Goal: Submit feedback/report problem

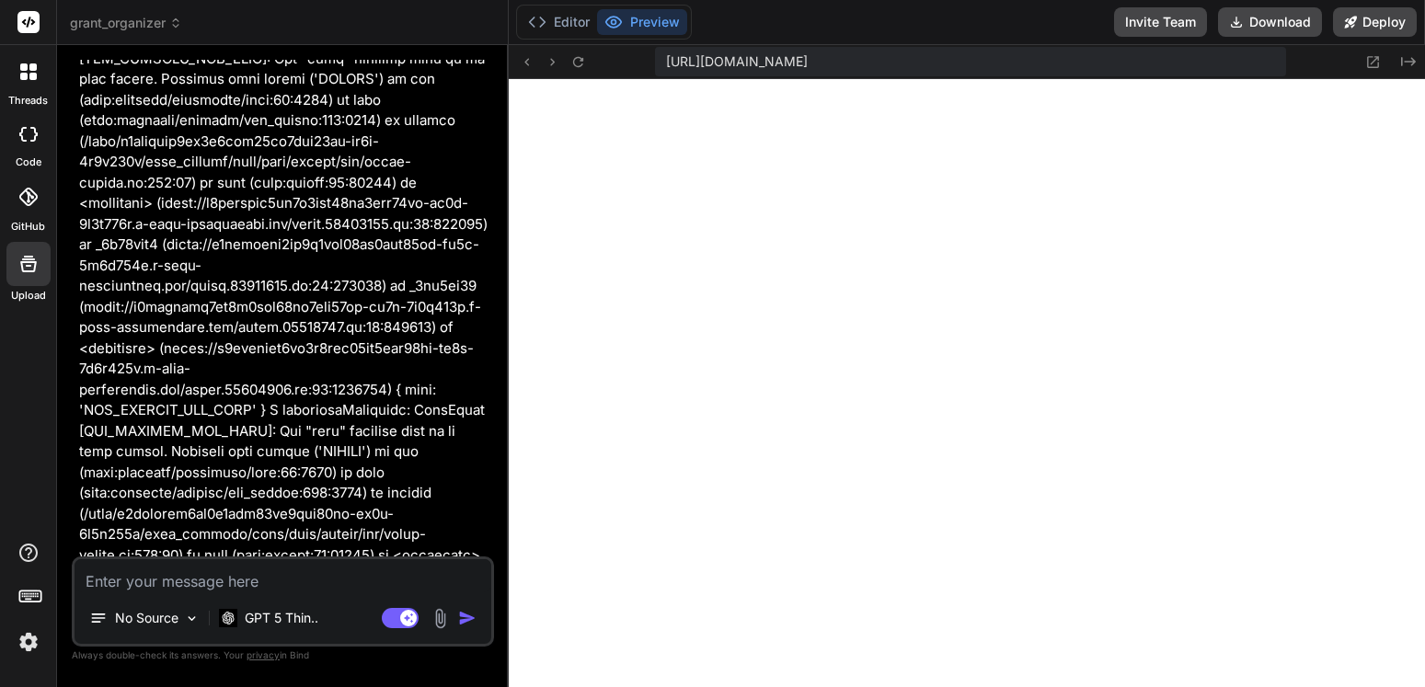
scroll to position [13721, 0]
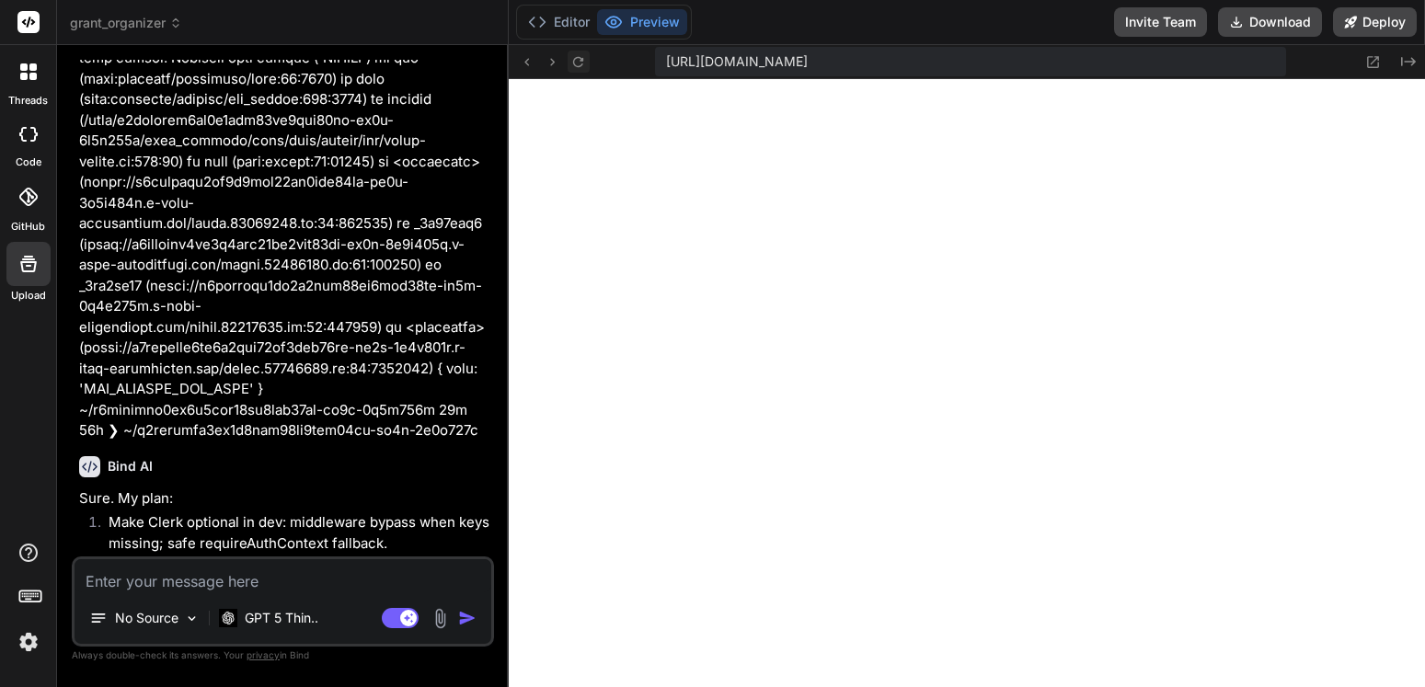
click at [579, 63] on icon at bounding box center [578, 62] width 16 height 16
click at [256, 582] on textarea at bounding box center [283, 575] width 417 height 33
paste textarea "Failed to compile next-app-loader?name=app%2Fpage&page=%2Fpage&appPaths=%2Fpage…"
type textarea "Failed to compile next-app-loader?name=app%2Fpage&page=%2Fpage&appPaths=%2Fpage…"
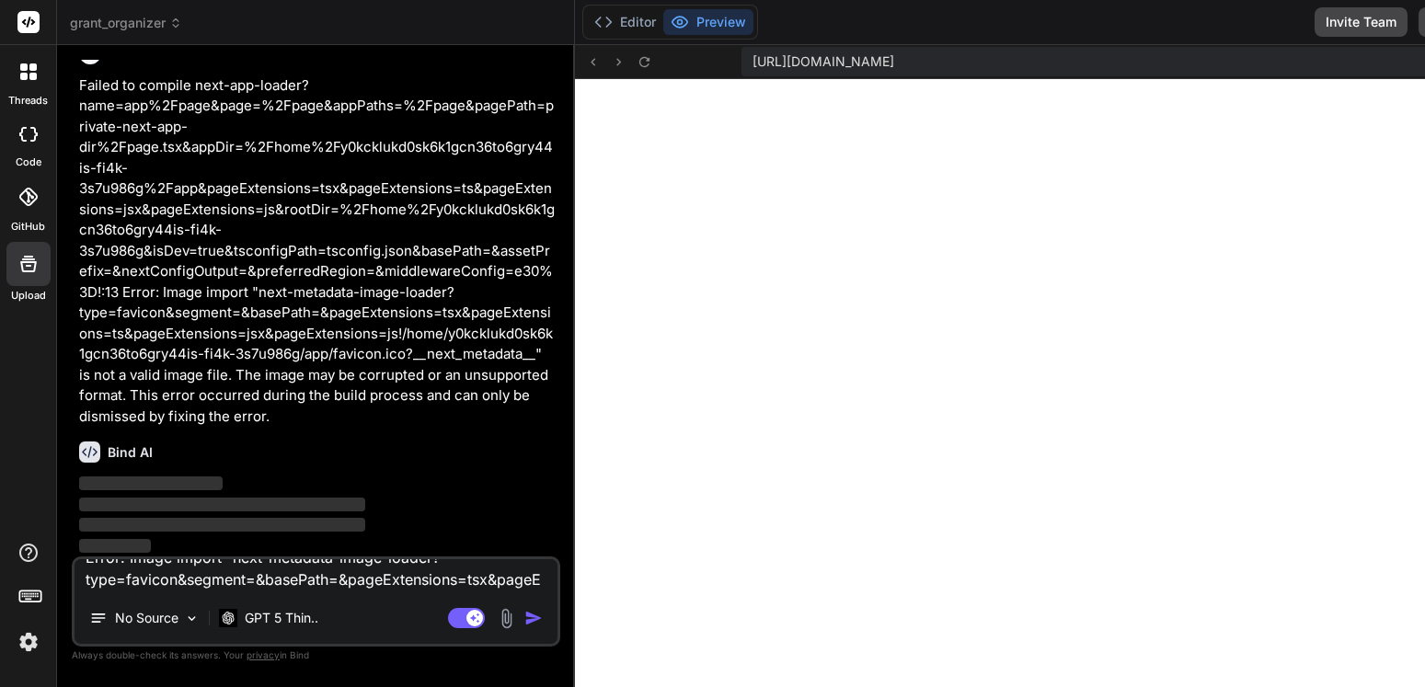
type textarea "x"
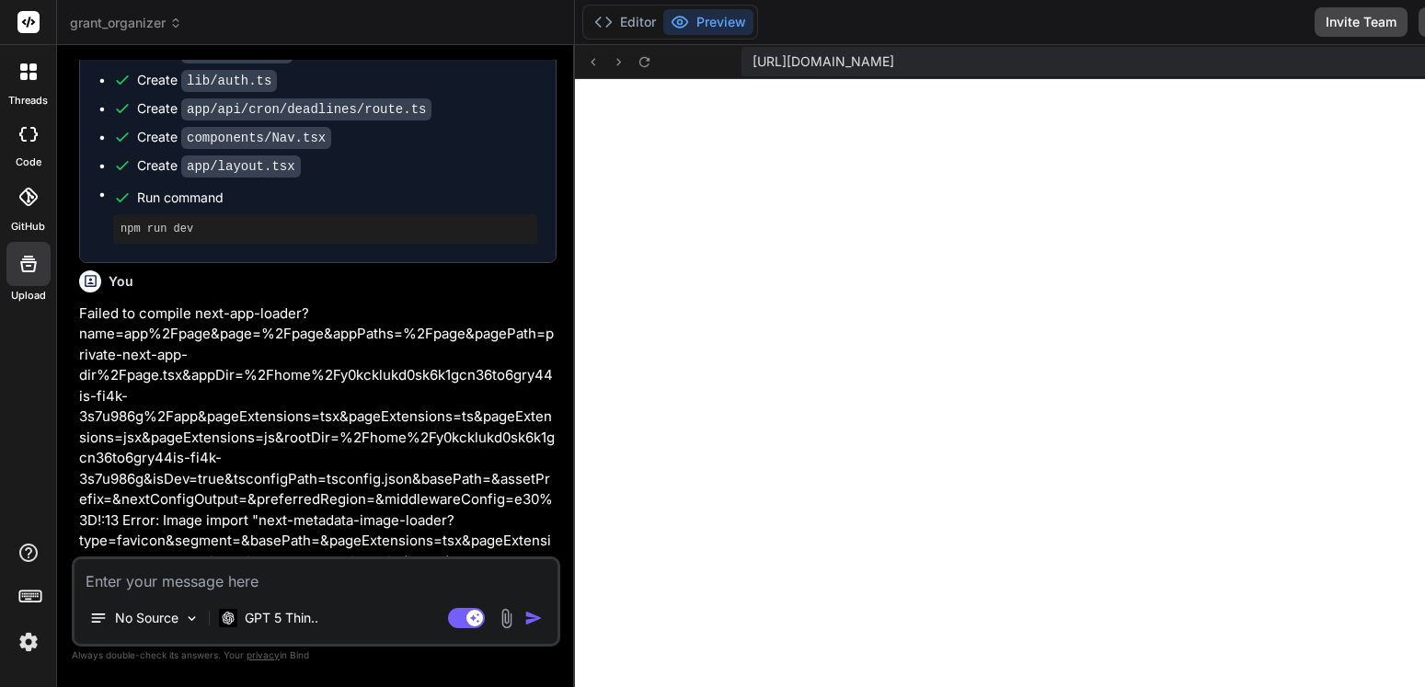
scroll to position [12736, 0]
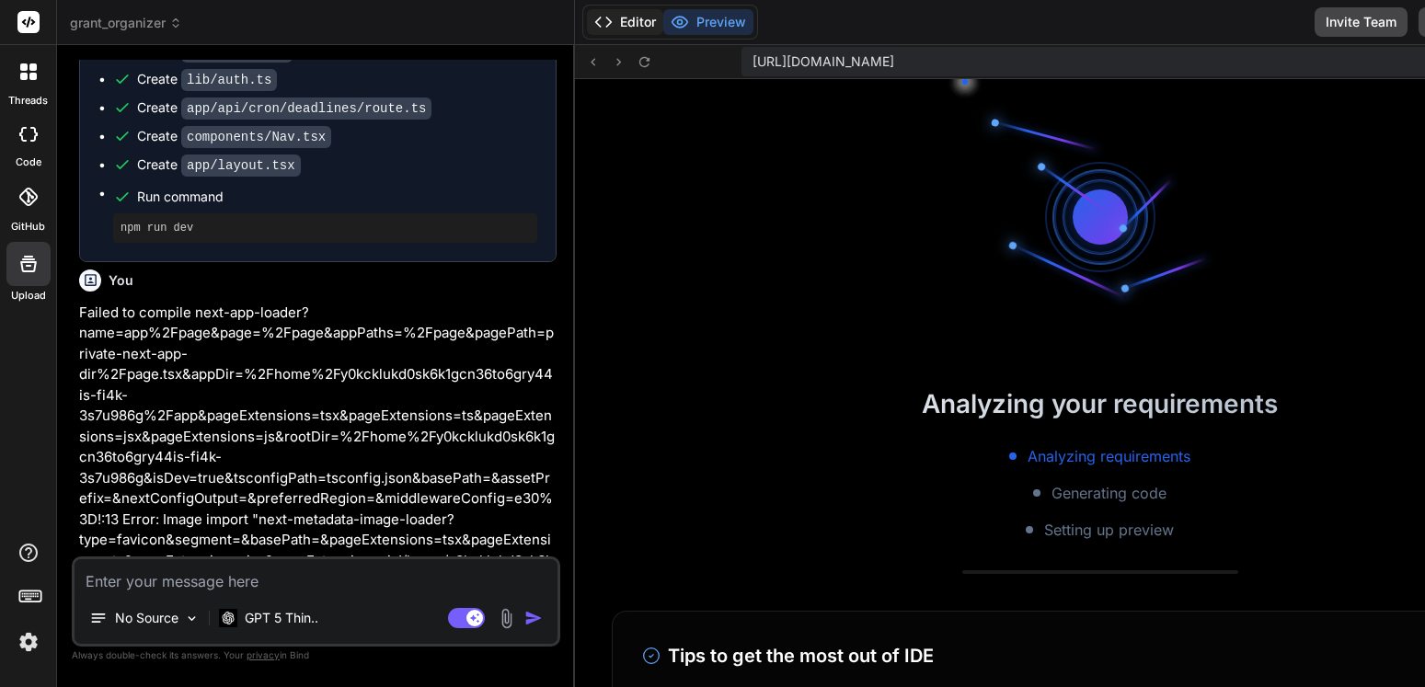
type textarea "x"
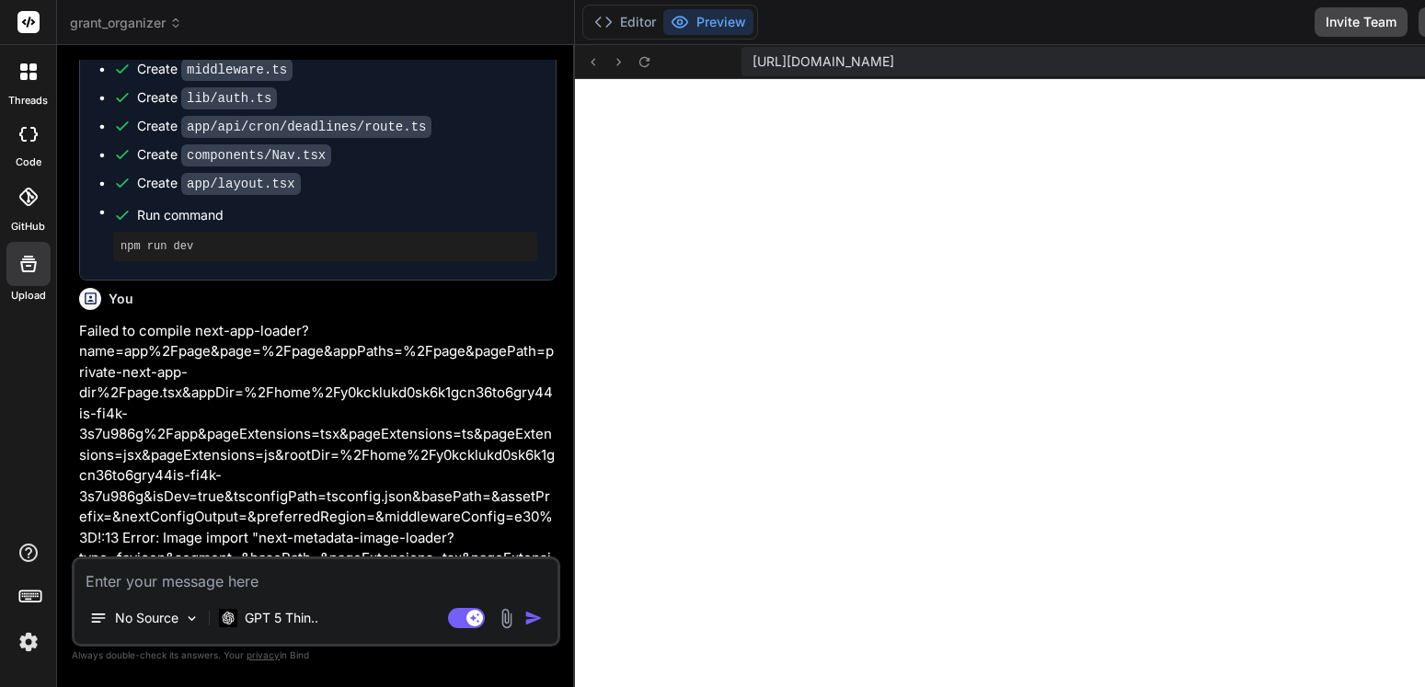
scroll to position [13065, 0]
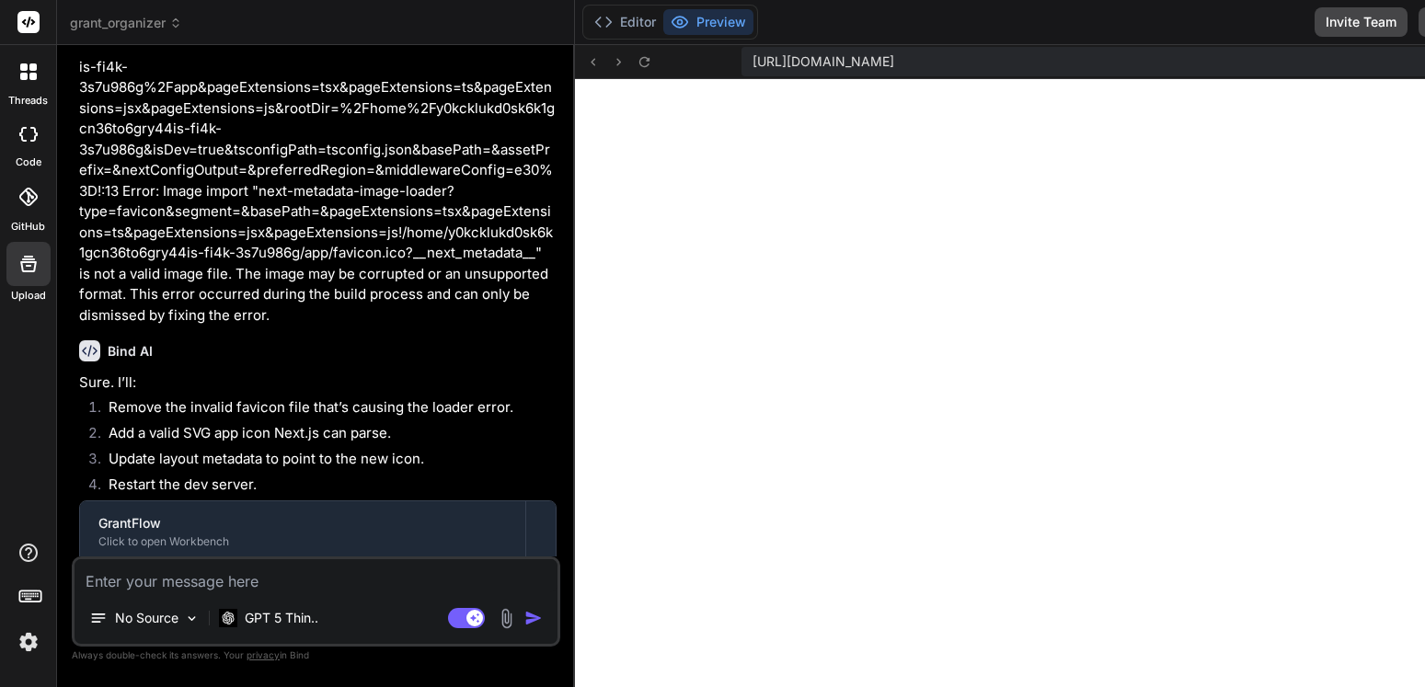
click at [250, 589] on textarea at bounding box center [316, 575] width 483 height 33
paste textarea "1 of 1 unhandled error Unhandled Runtime Error Error: Failed to parse URL from …"
type textarea "1 of 1 unhandled error Unhandled Runtime Error Error: Failed to parse URL from …"
type textarea "x"
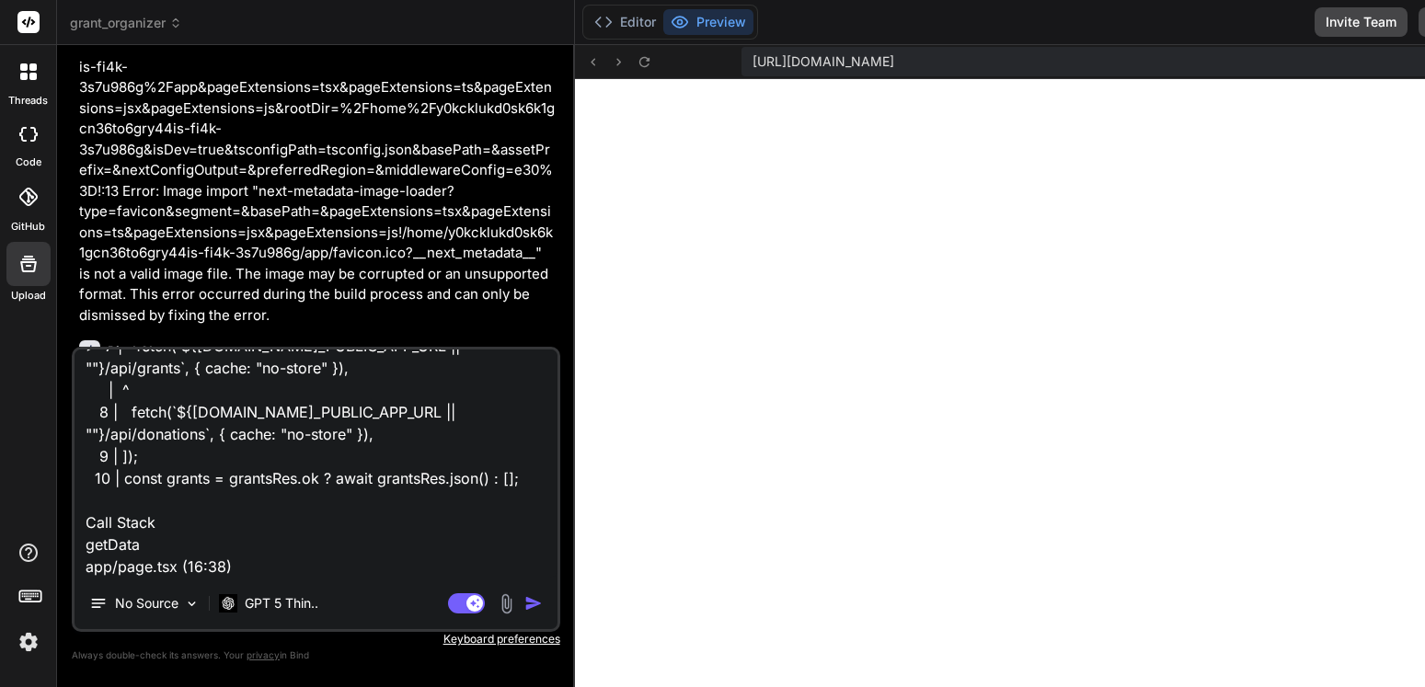
type textarea "1 of 1 unhandled error Unhandled Runtime Error Error: Failed to parse URL from …"
click at [536, 603] on img "button" at bounding box center [533, 603] width 18 height 18
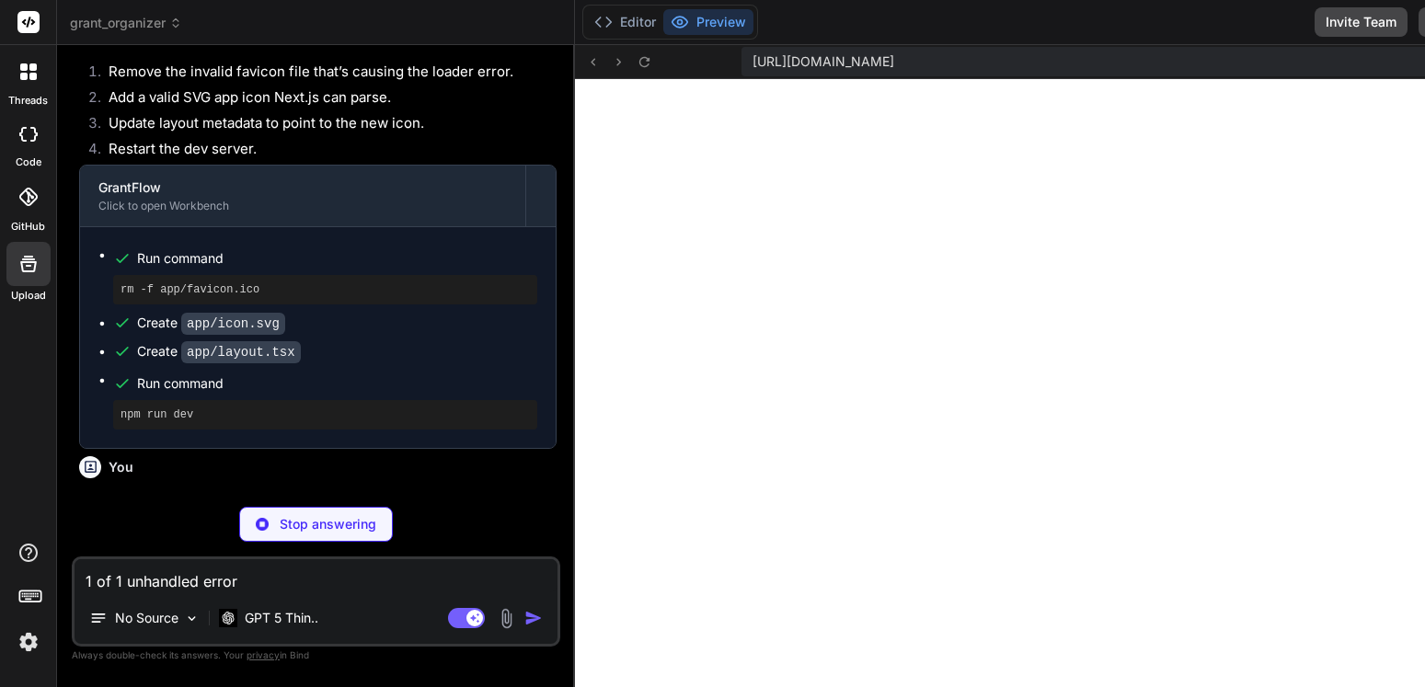
scroll to position [13382, 0]
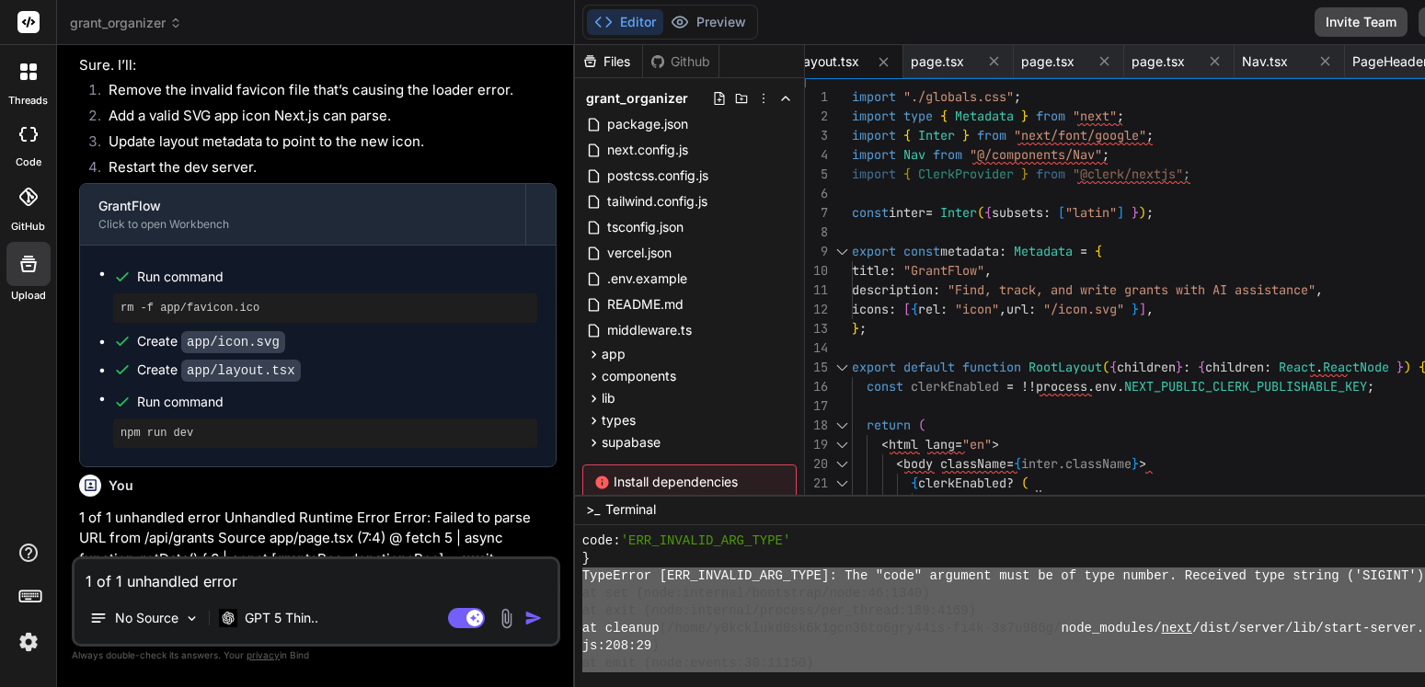
type textarea "x"
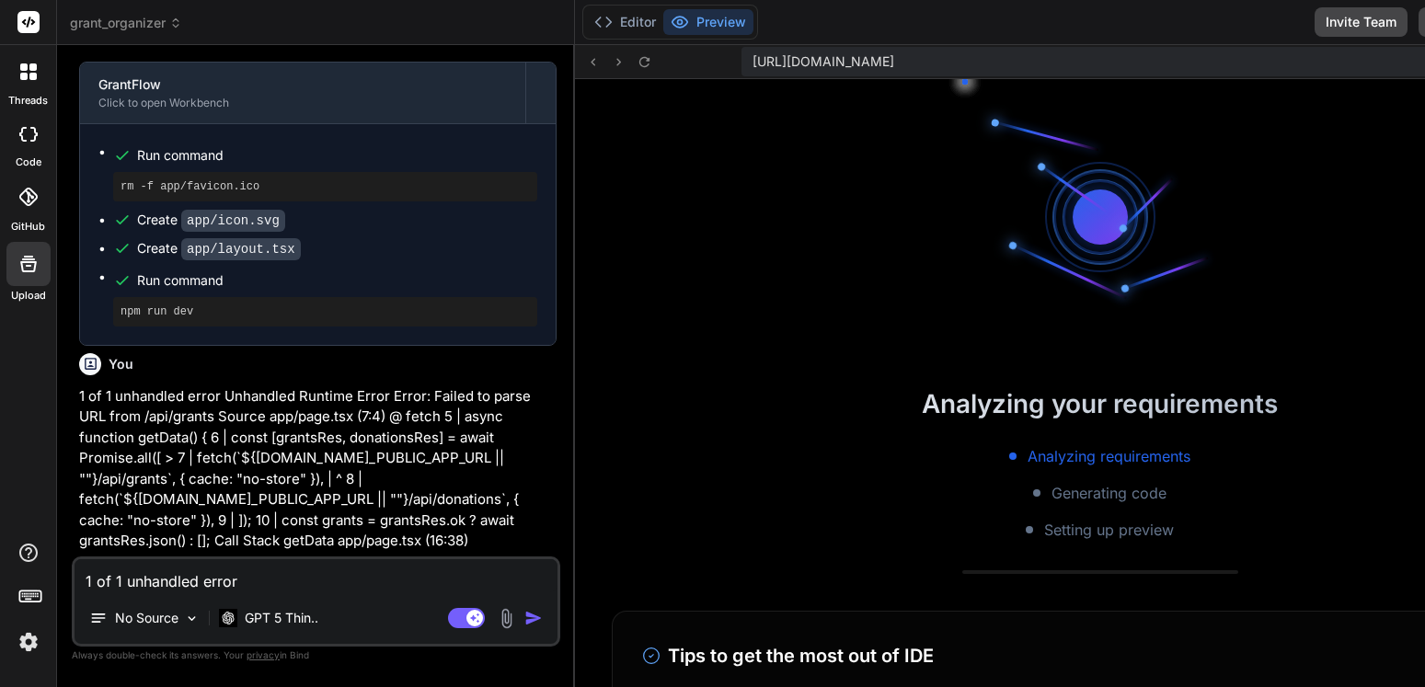
scroll to position [13602, 0]
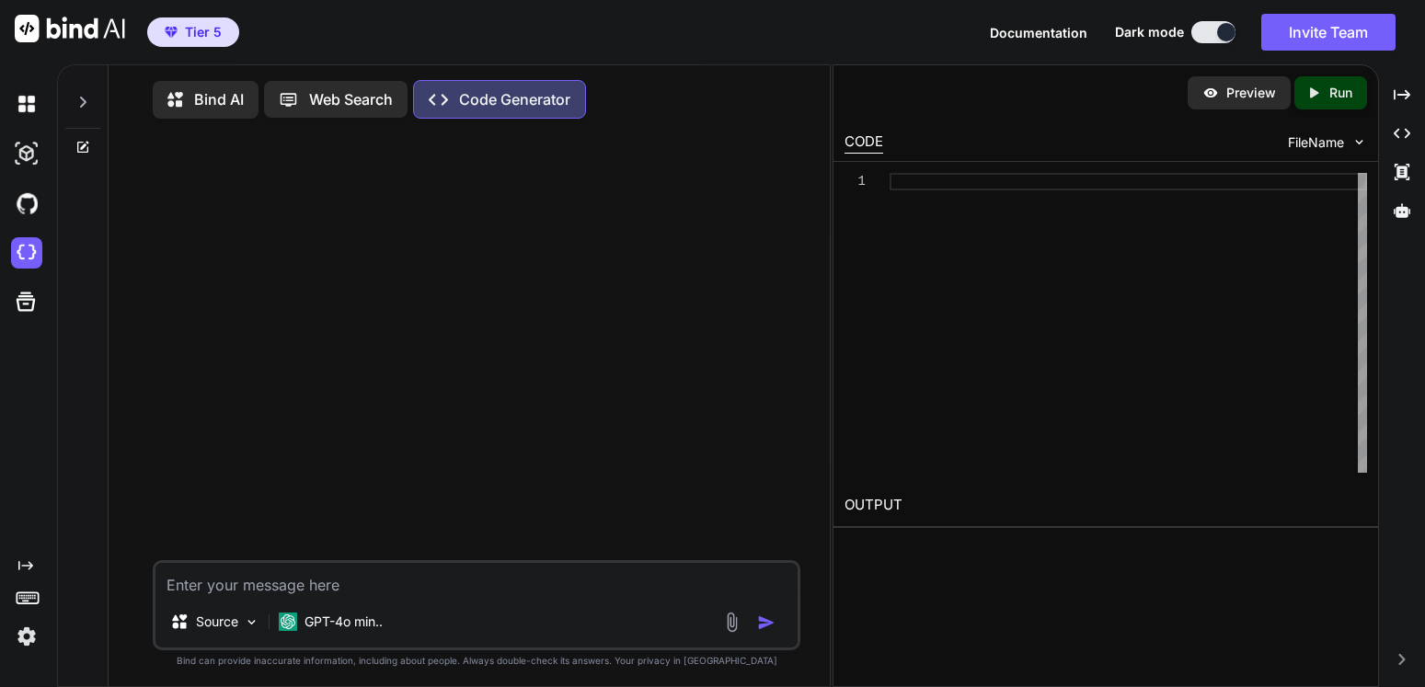
click at [211, 101] on p "Bind AI" at bounding box center [219, 99] width 50 height 22
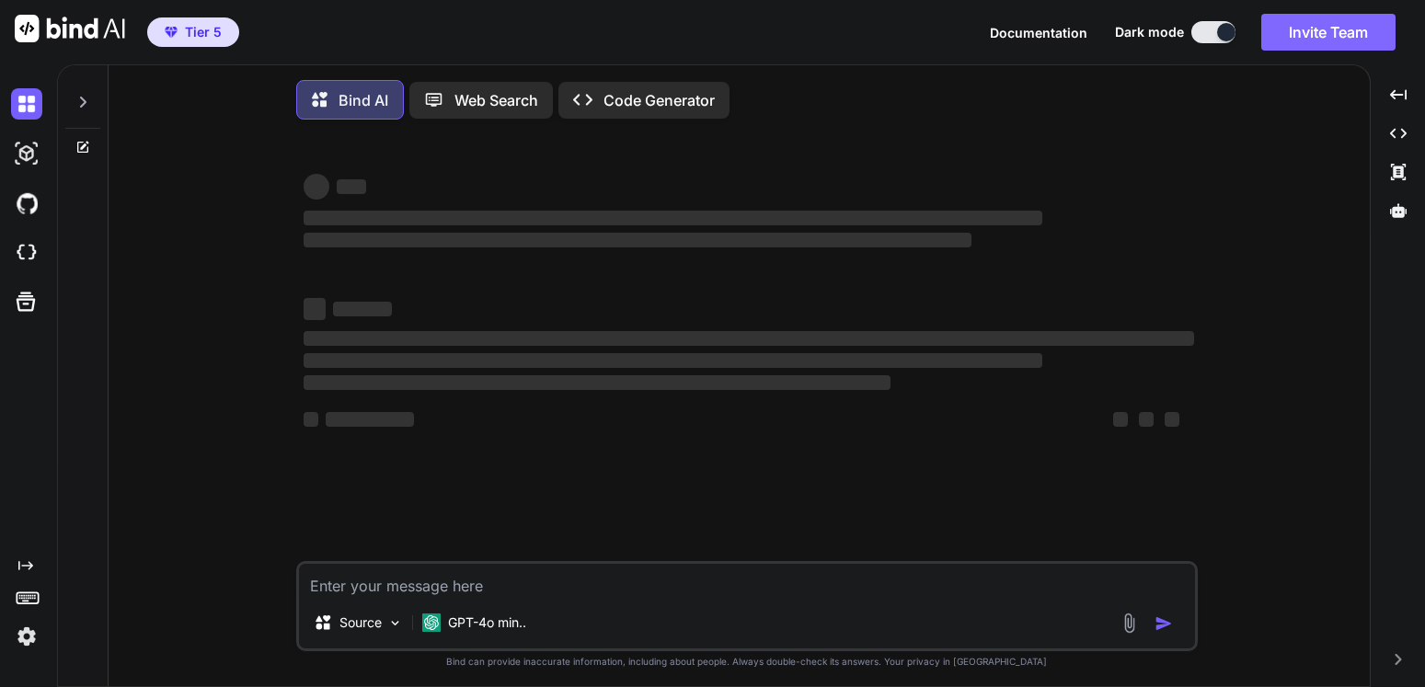
click at [1337, 29] on button "Invite Team" at bounding box center [1328, 32] width 134 height 37
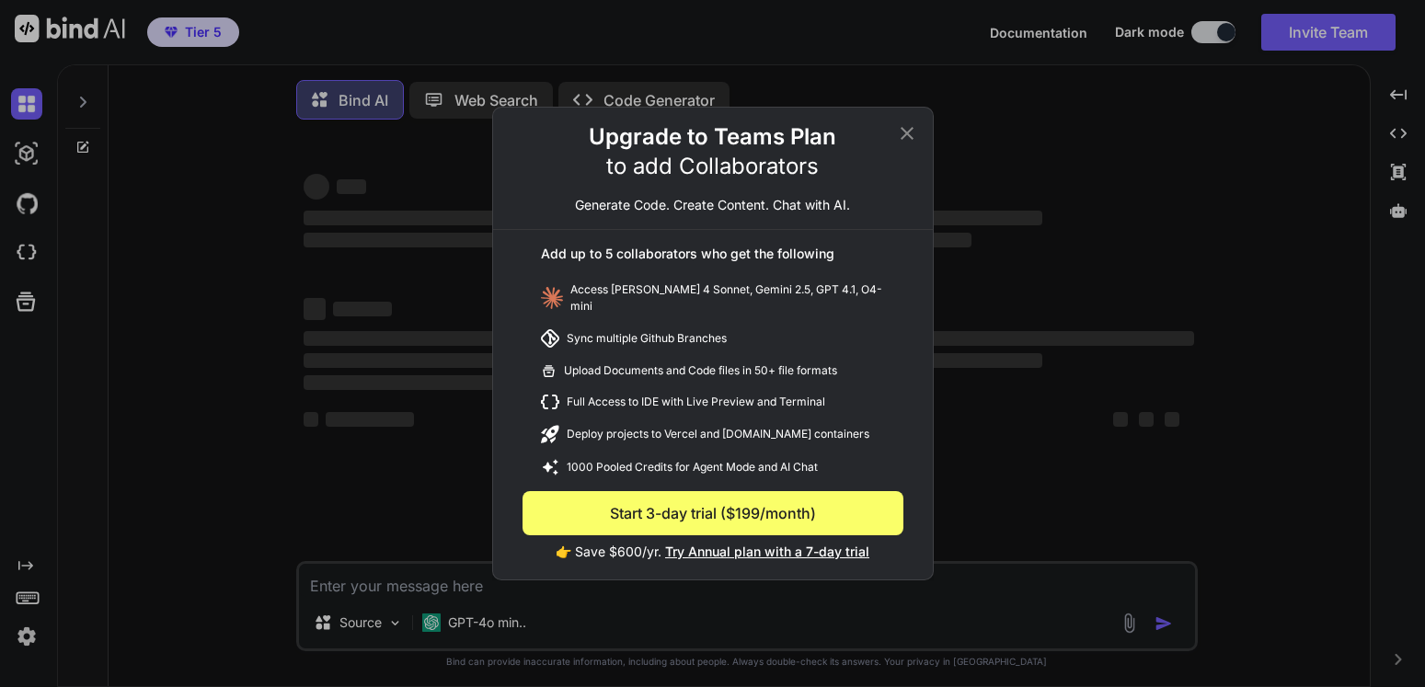
click at [902, 139] on icon at bounding box center [907, 133] width 22 height 22
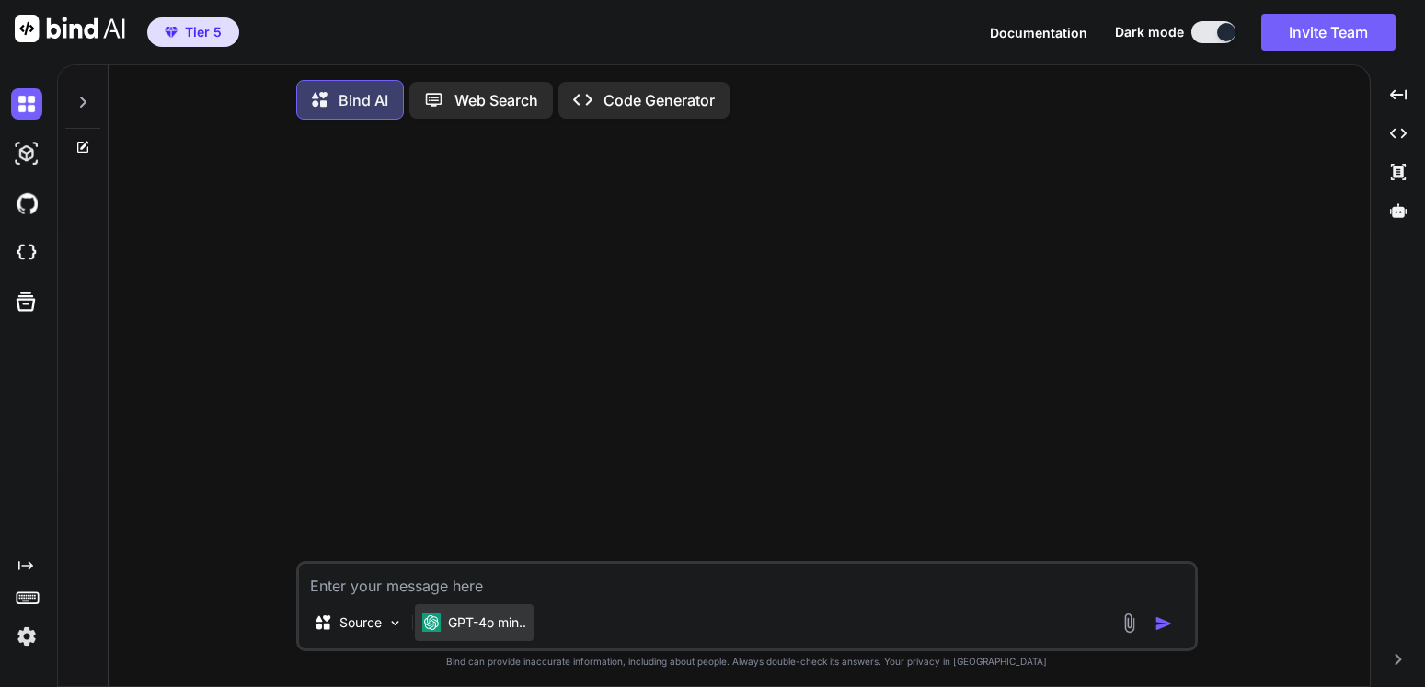
click at [504, 632] on p "GPT-4o min.." at bounding box center [487, 623] width 78 height 18
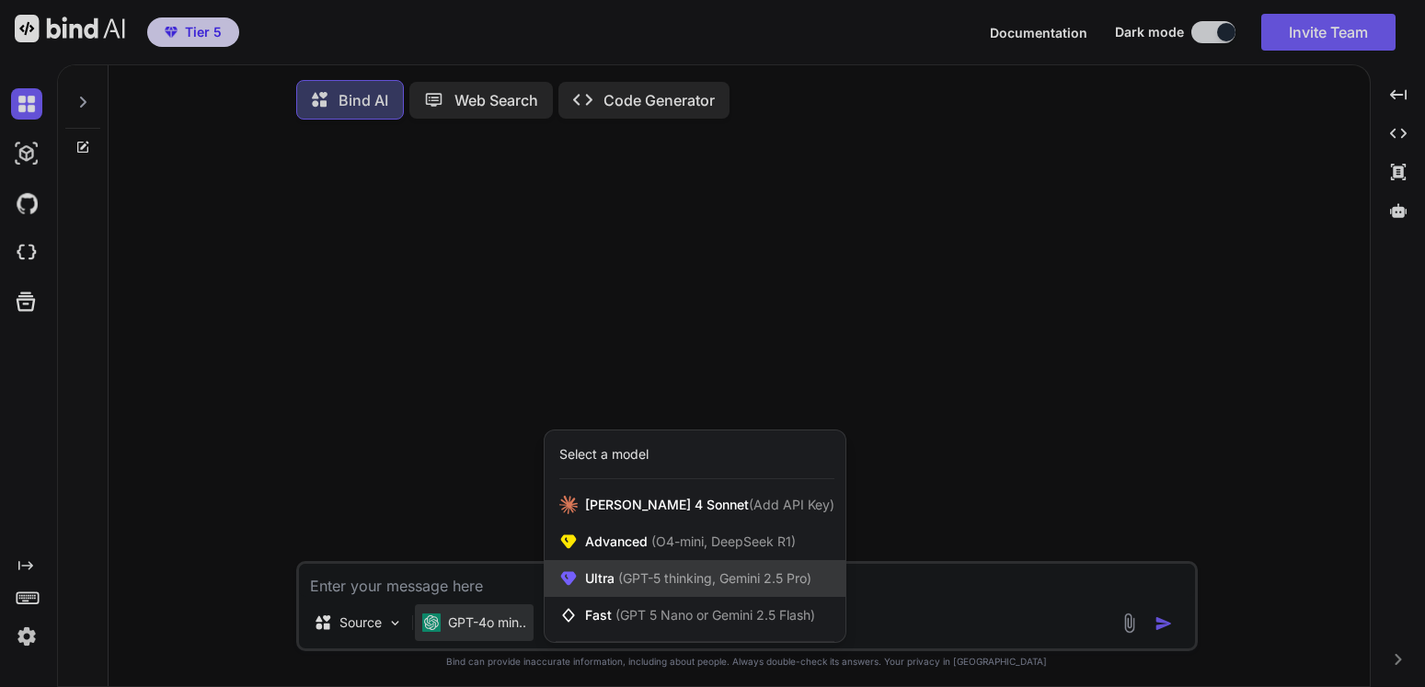
click at [649, 586] on span "(GPT-5 thinking, Gemini 2.5 Pro)" at bounding box center [713, 578] width 197 height 16
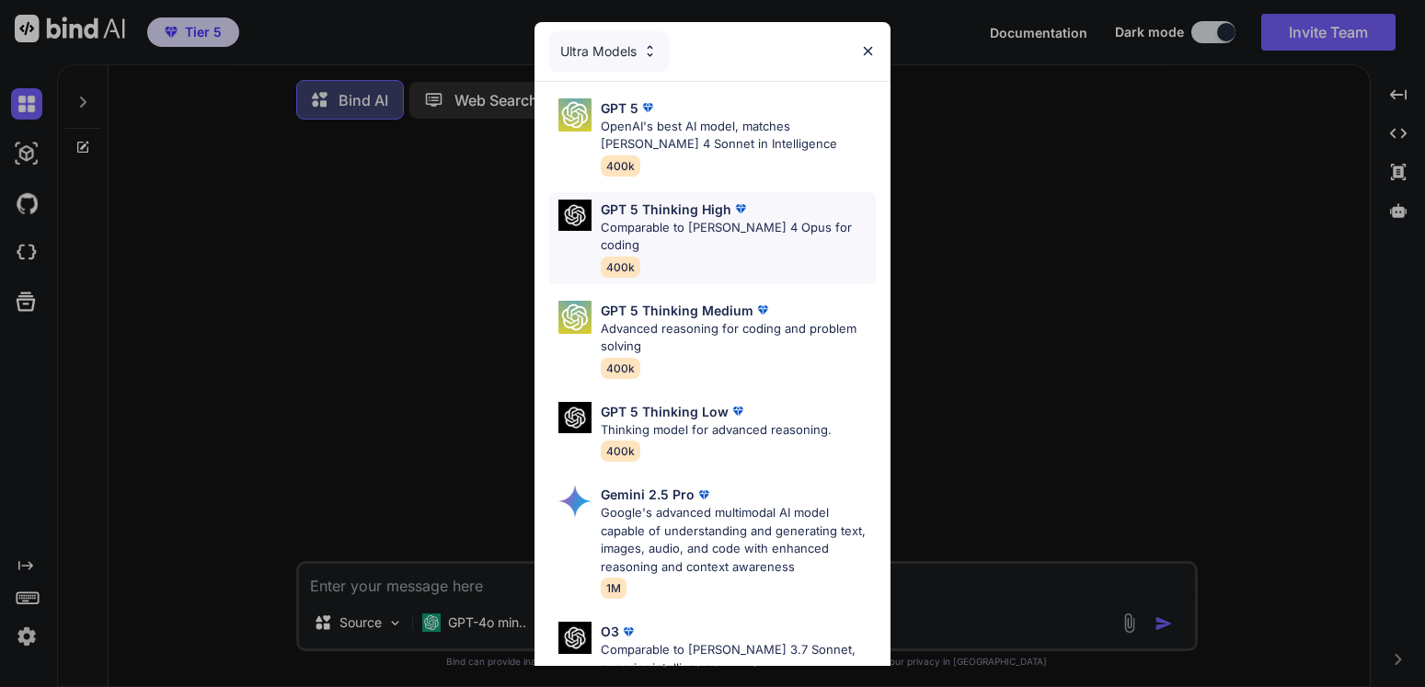
click at [697, 220] on p "Comparable to Claude 4 Opus for coding" at bounding box center [738, 237] width 275 height 36
type textarea "x"
